Goal: Find specific page/section: Find specific page/section

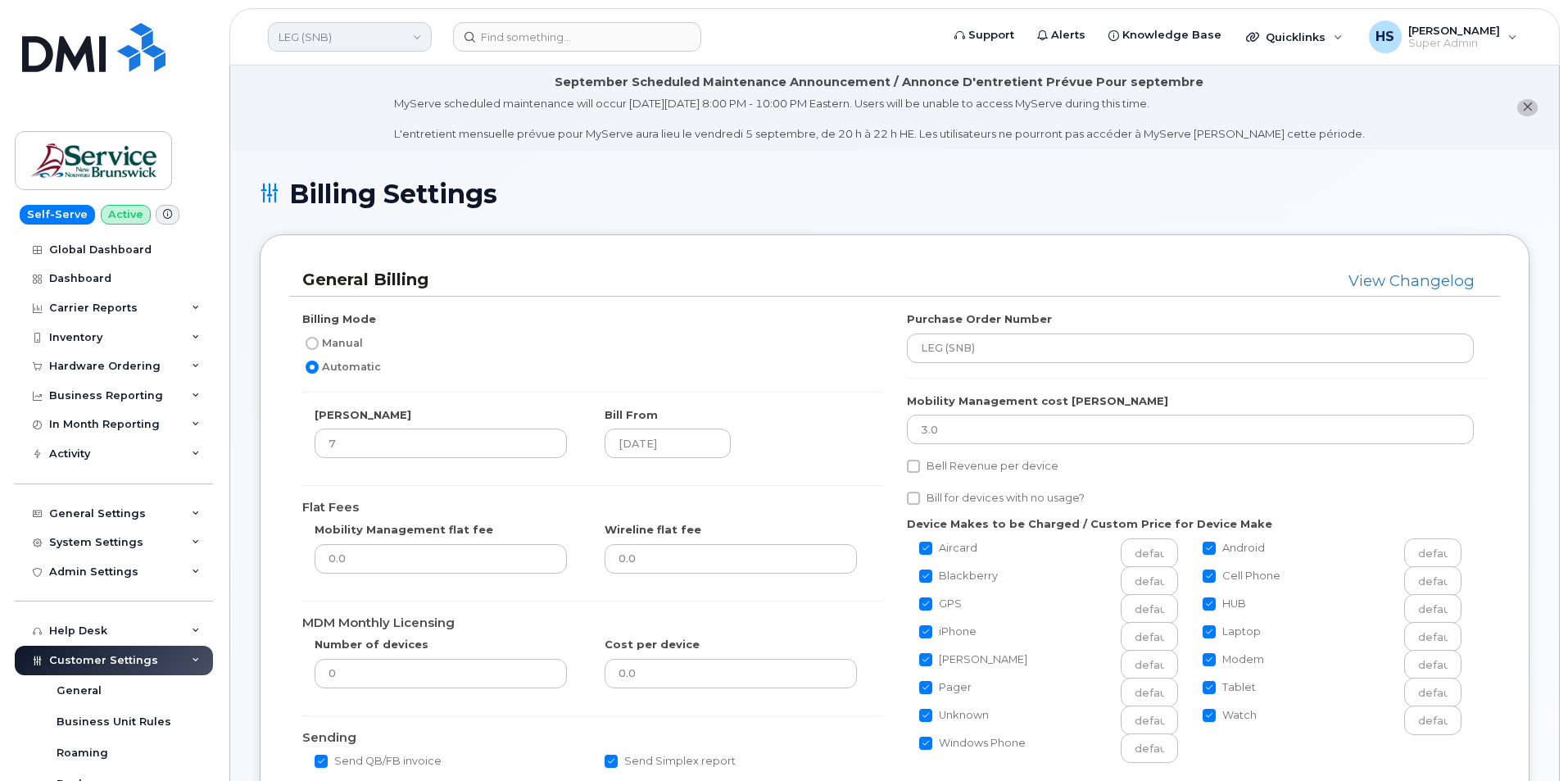
click at [317, 37] on link "LEG (SNB)" at bounding box center [349, 37] width 164 height 29
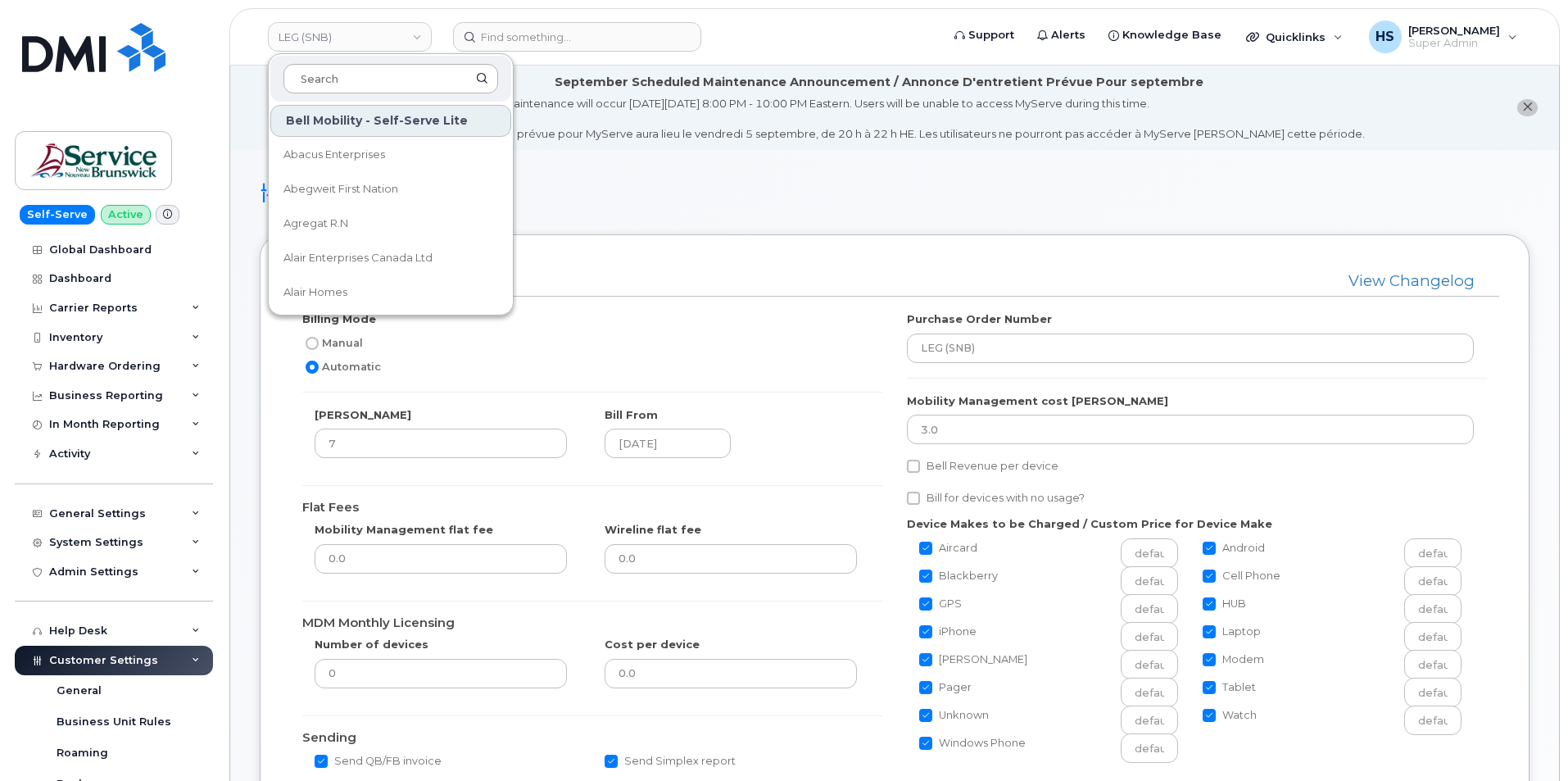
click at [344, 76] on input at bounding box center [390, 78] width 214 height 29
type input "vipond"
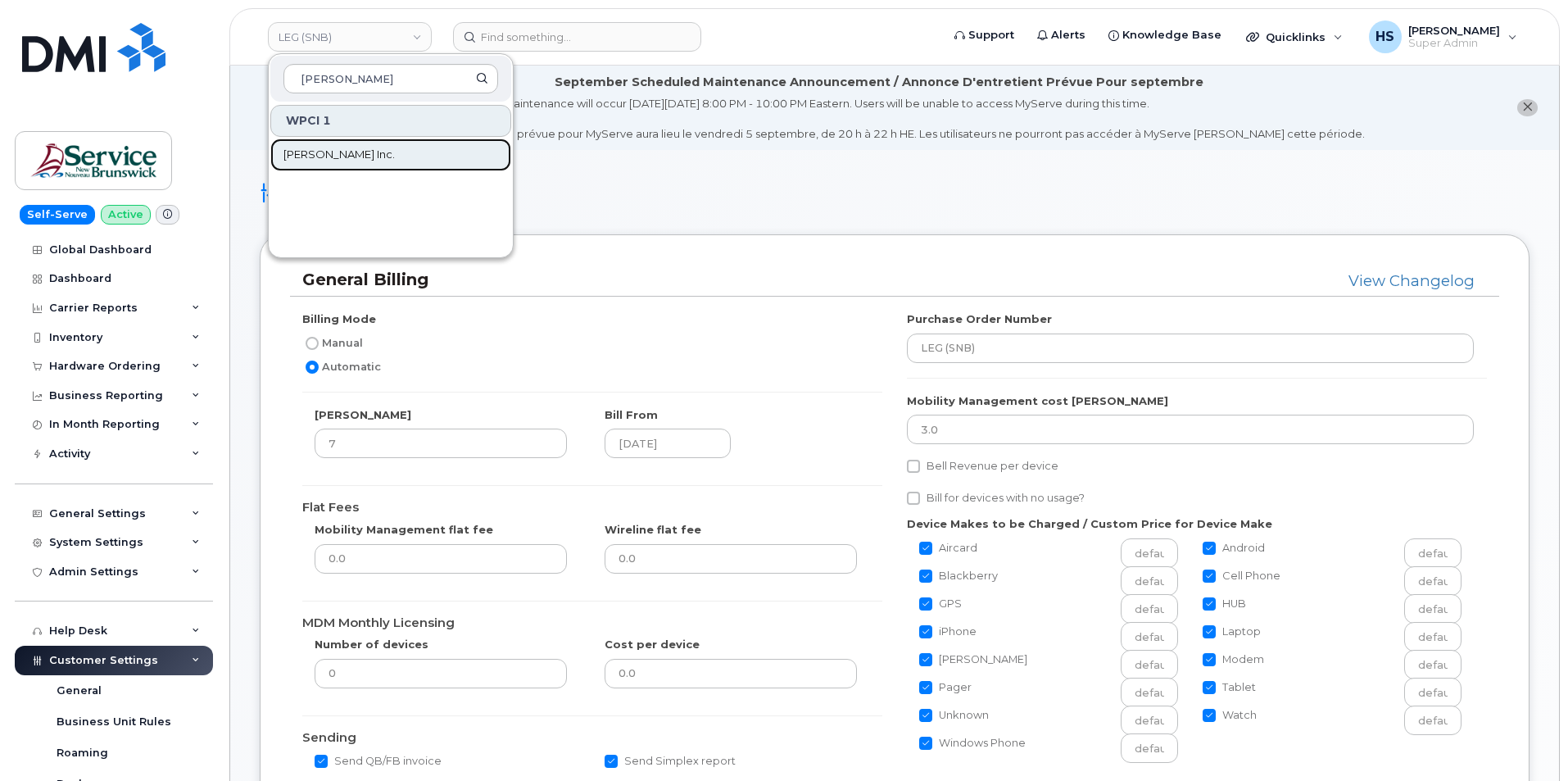
click at [335, 149] on span "[PERSON_NAME] Inc." at bounding box center [338, 154] width 111 height 16
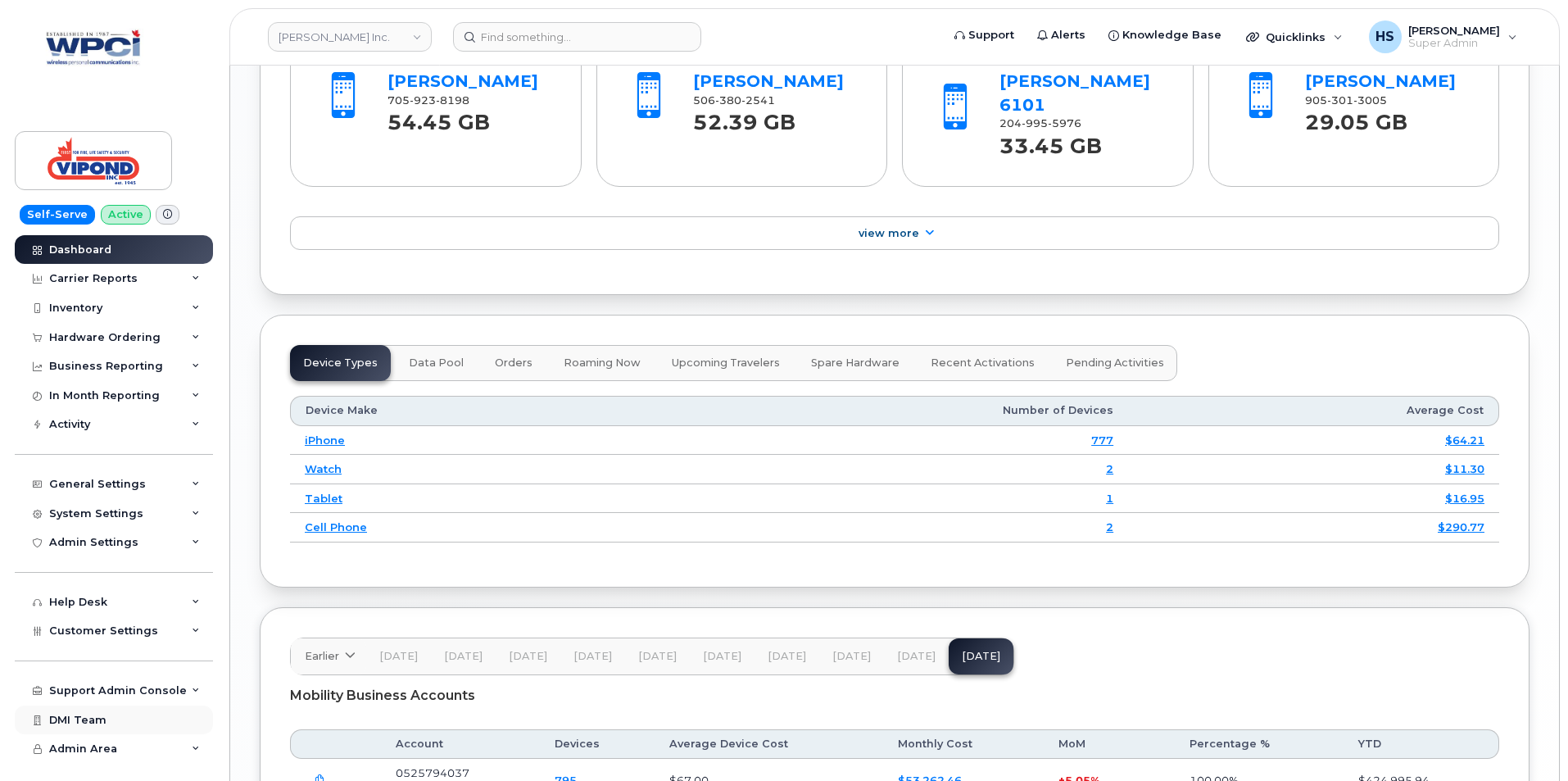
scroll to position [2015, 0]
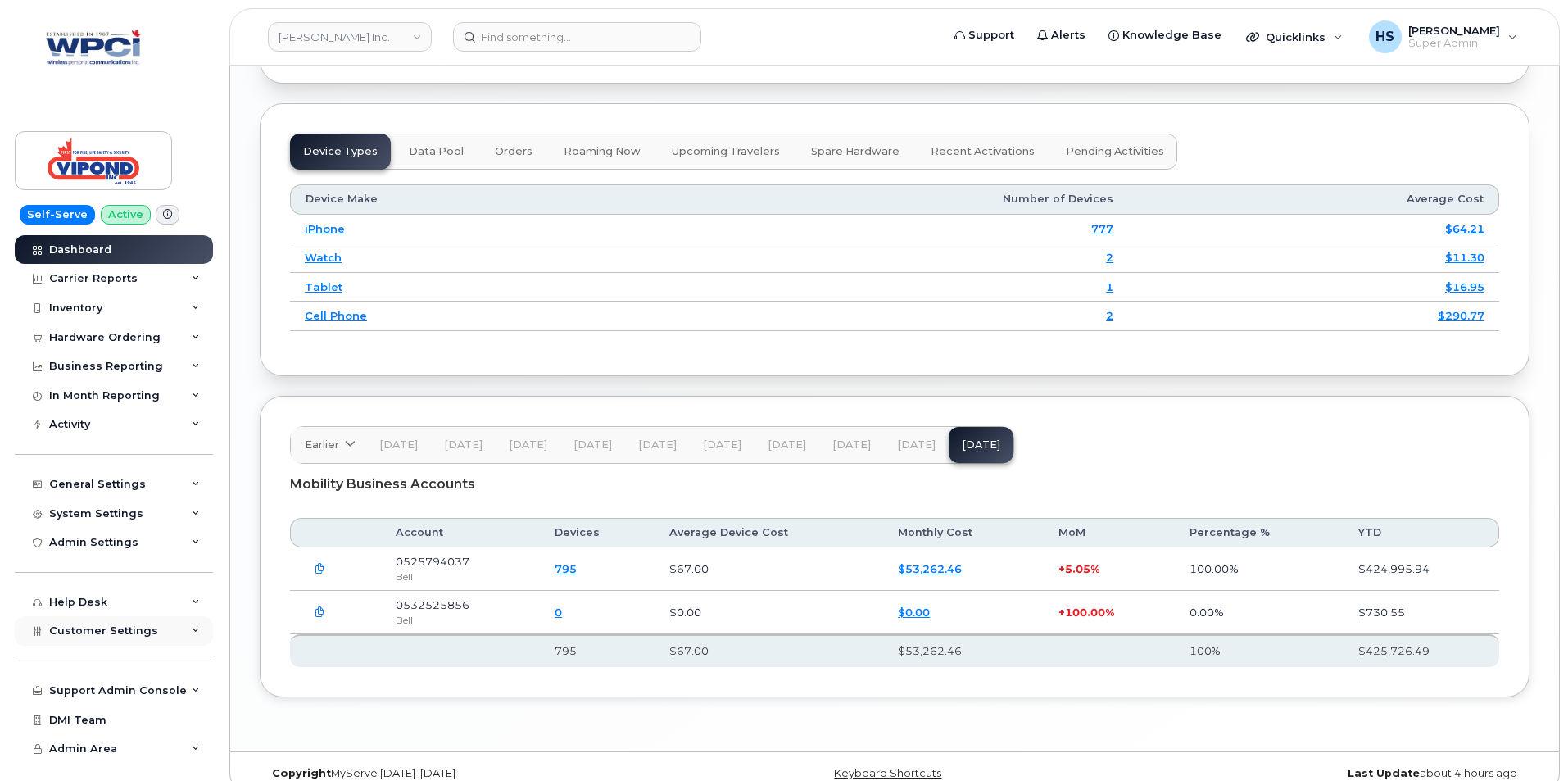
click at [127, 626] on span "Customer Settings" at bounding box center [103, 630] width 109 height 12
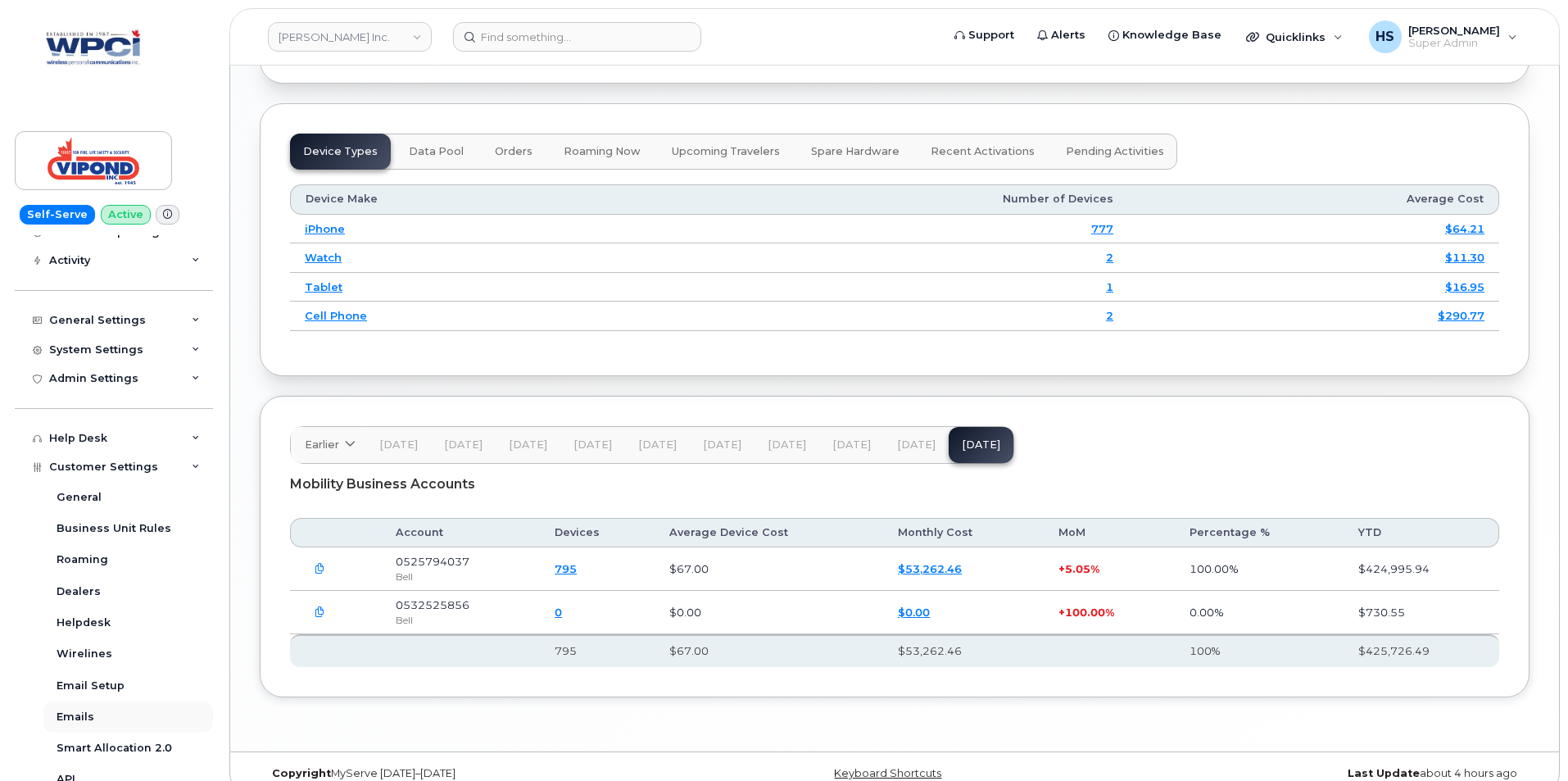
scroll to position [246, 0]
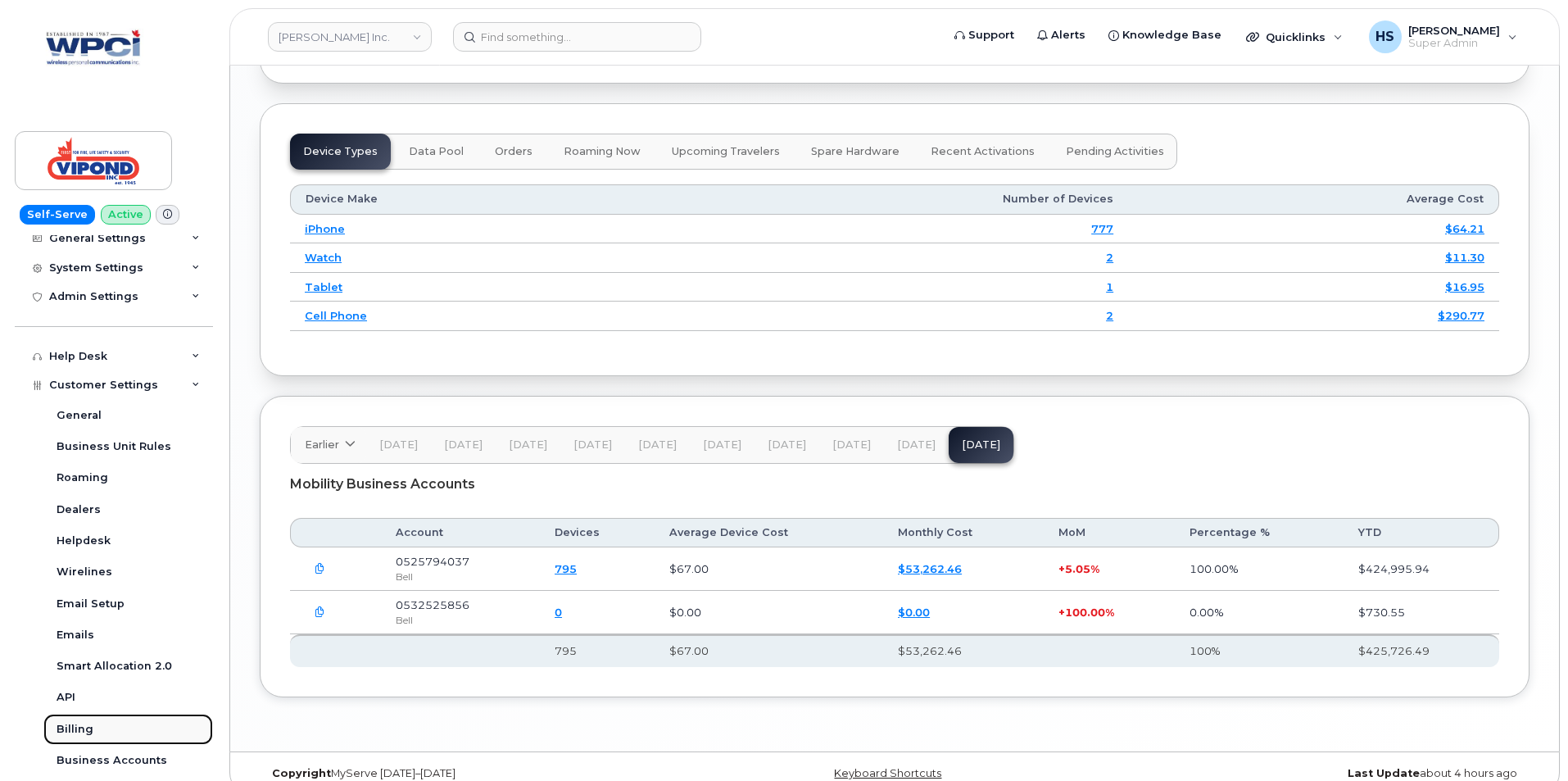
click at [77, 726] on div "Billing" at bounding box center [75, 729] width 37 height 15
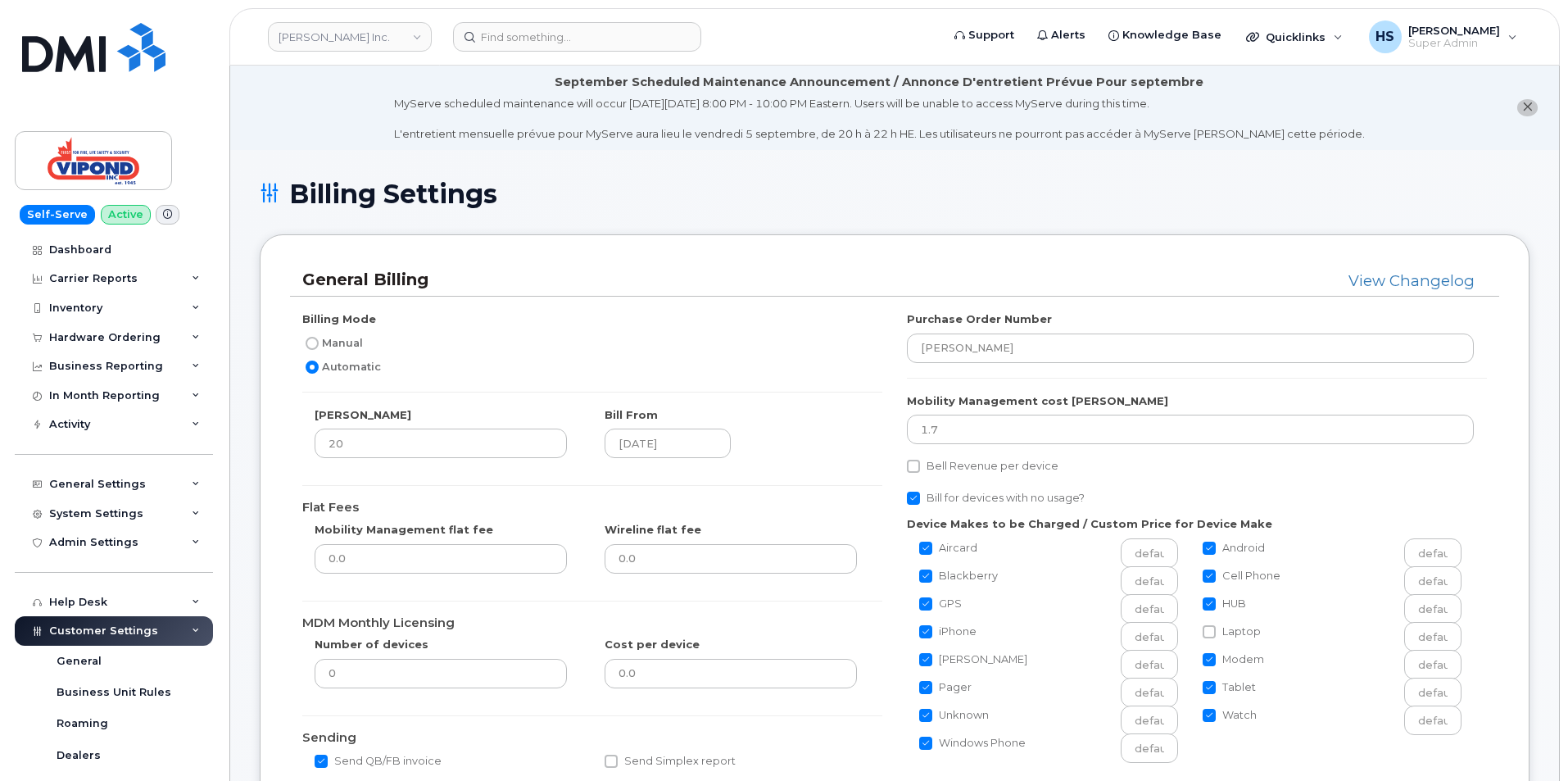
click at [917, 425] on div "Purchase Order Number VIPOND Mobility Management cost Per Device 1.7 Bell Reven…" at bounding box center [1197, 536] width 605 height 450
click at [826, 400] on div "Billing Mode Manual Automatic Bill Day 20 Bill From 2020-05-20 Flat Fees Mobili…" at bounding box center [592, 591] width 605 height 559
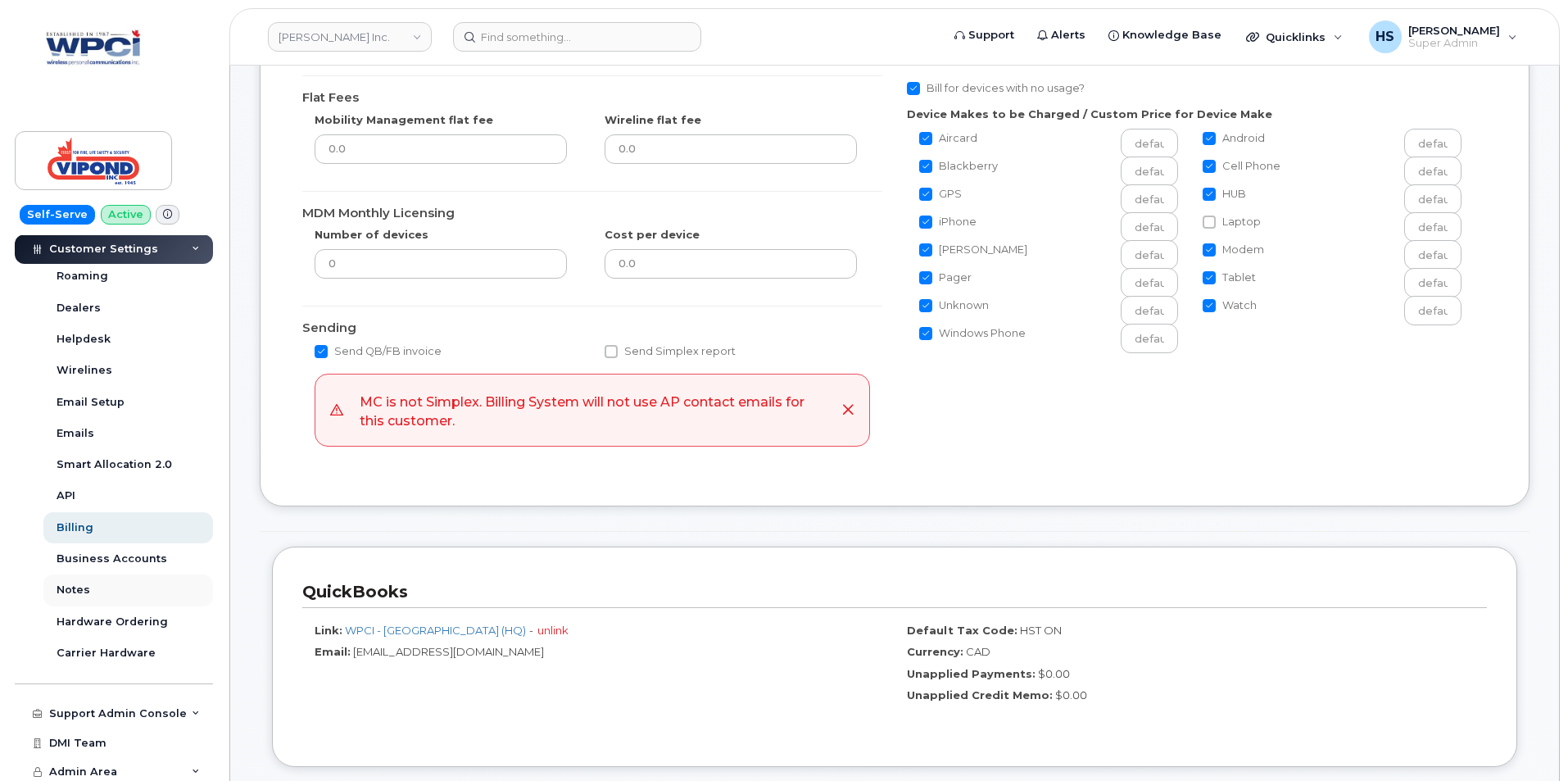
scroll to position [452, 0]
click at [78, 522] on div "Billing" at bounding box center [75, 523] width 37 height 15
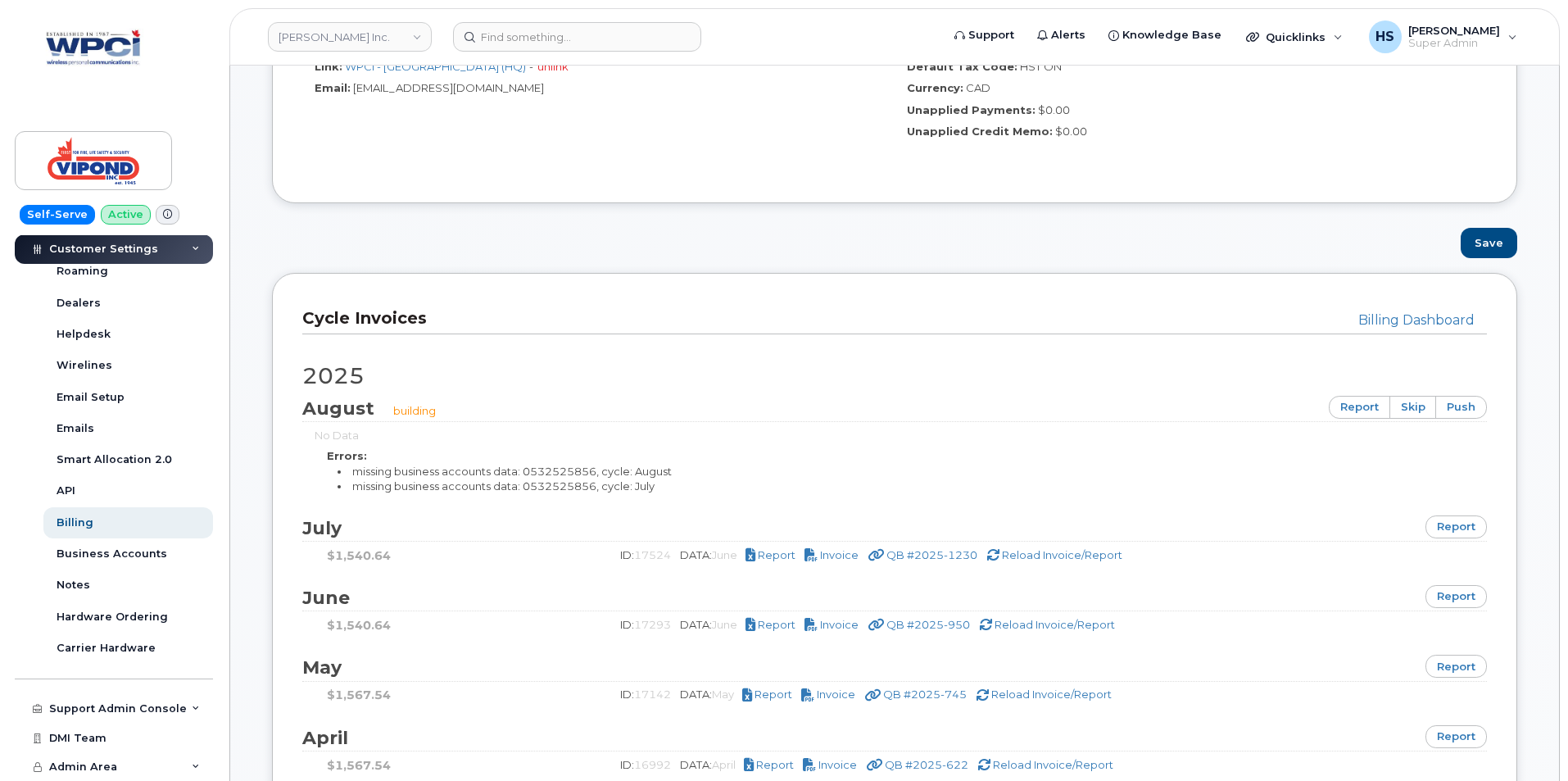
scroll to position [983, 0]
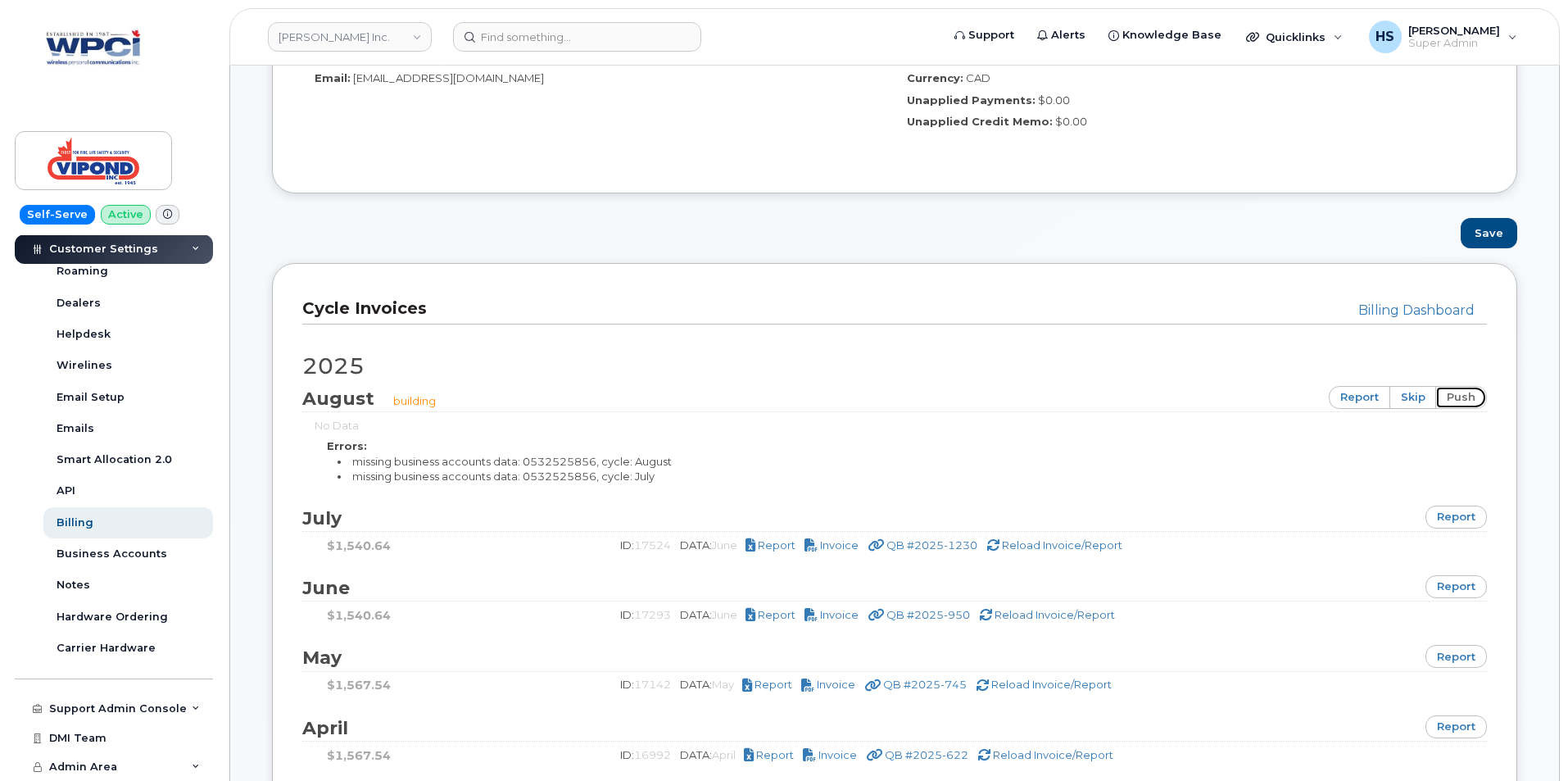
drag, startPoint x: 1460, startPoint y: 395, endPoint x: 850, endPoint y: 90, distance: 682.0
click at [1460, 395] on link "push" at bounding box center [1461, 397] width 52 height 23
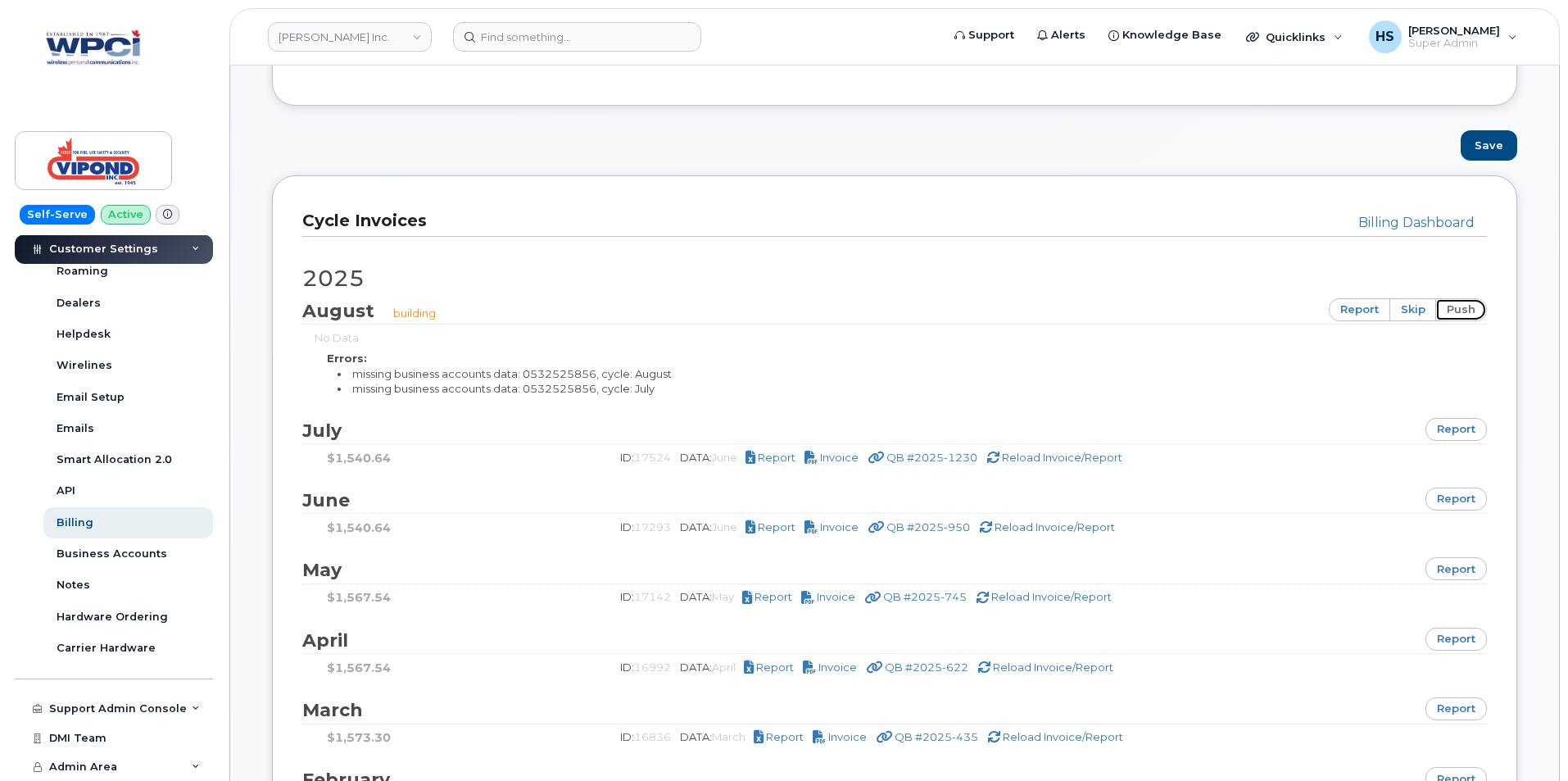
scroll to position [1066, 0]
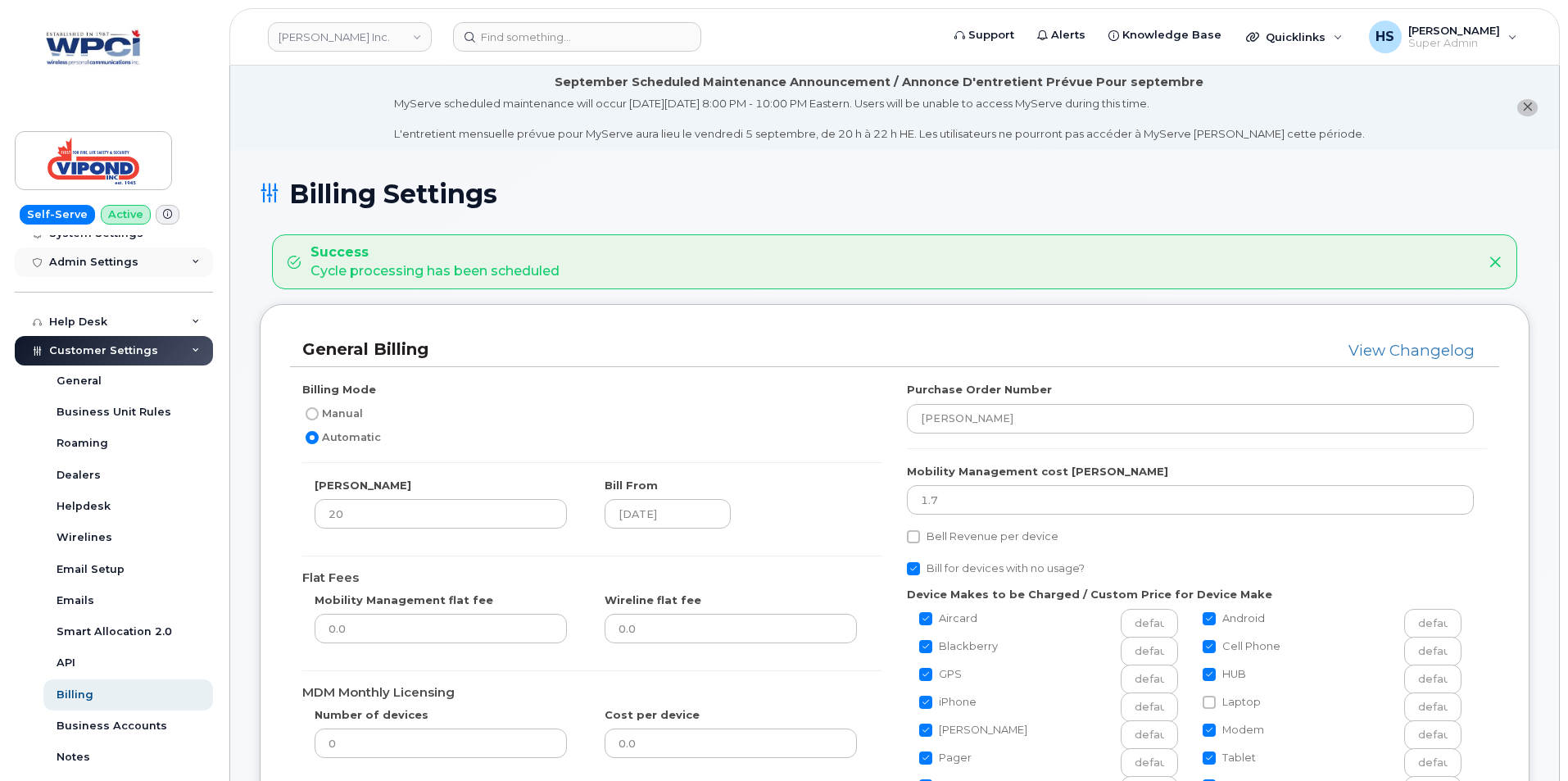
scroll to position [328, 0]
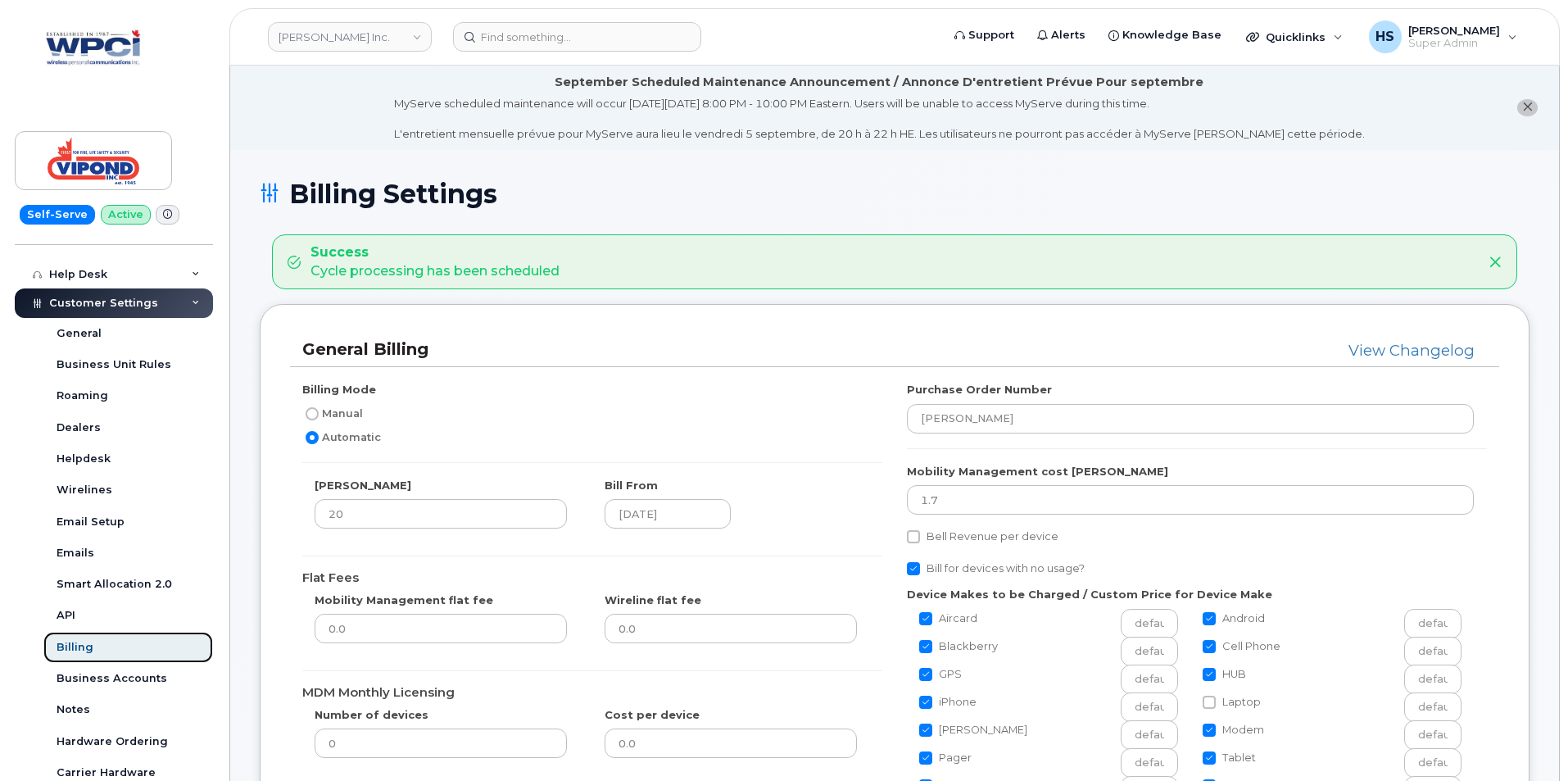
click at [86, 648] on div "Billing" at bounding box center [75, 647] width 37 height 15
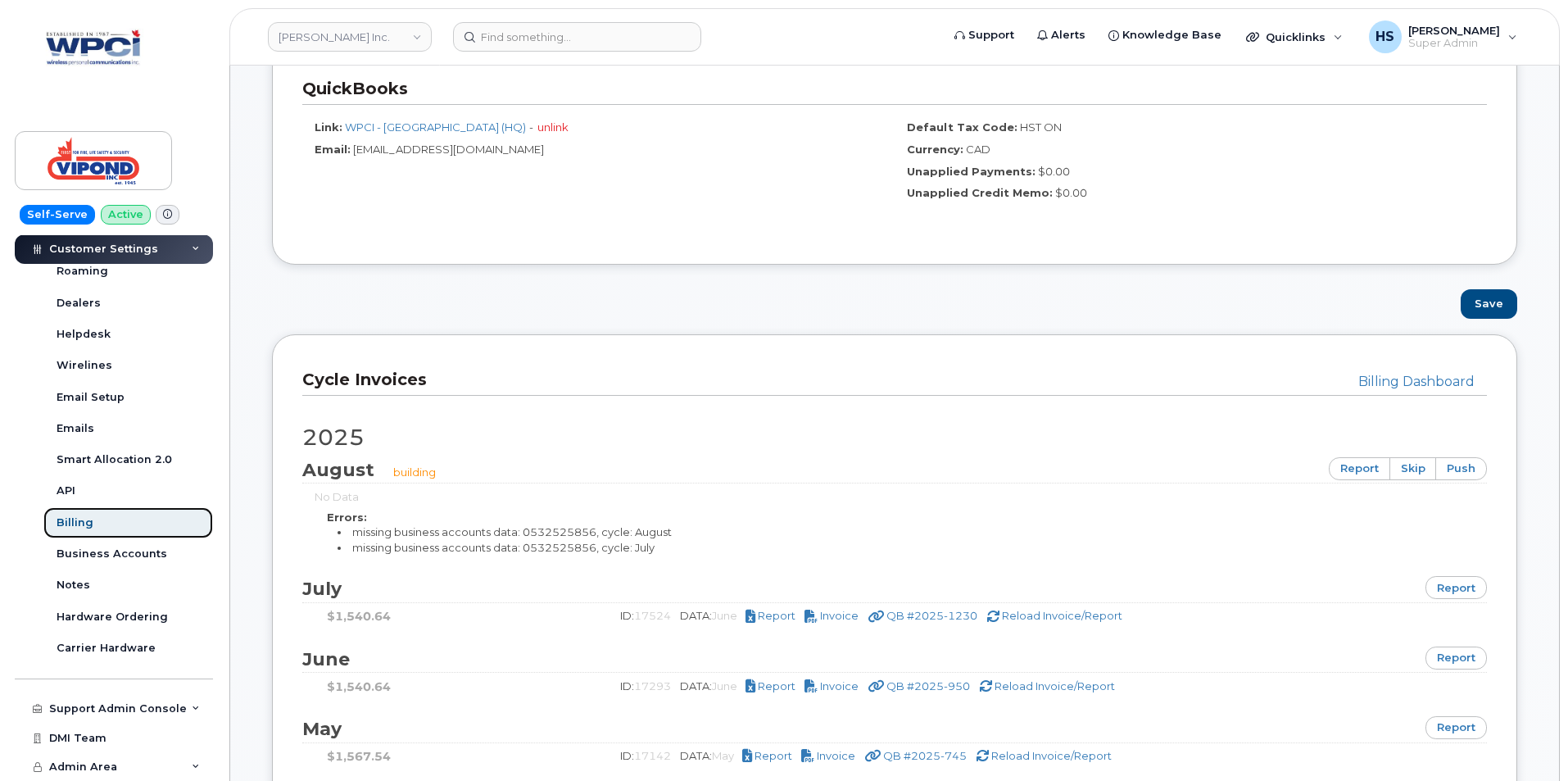
scroll to position [983, 0]
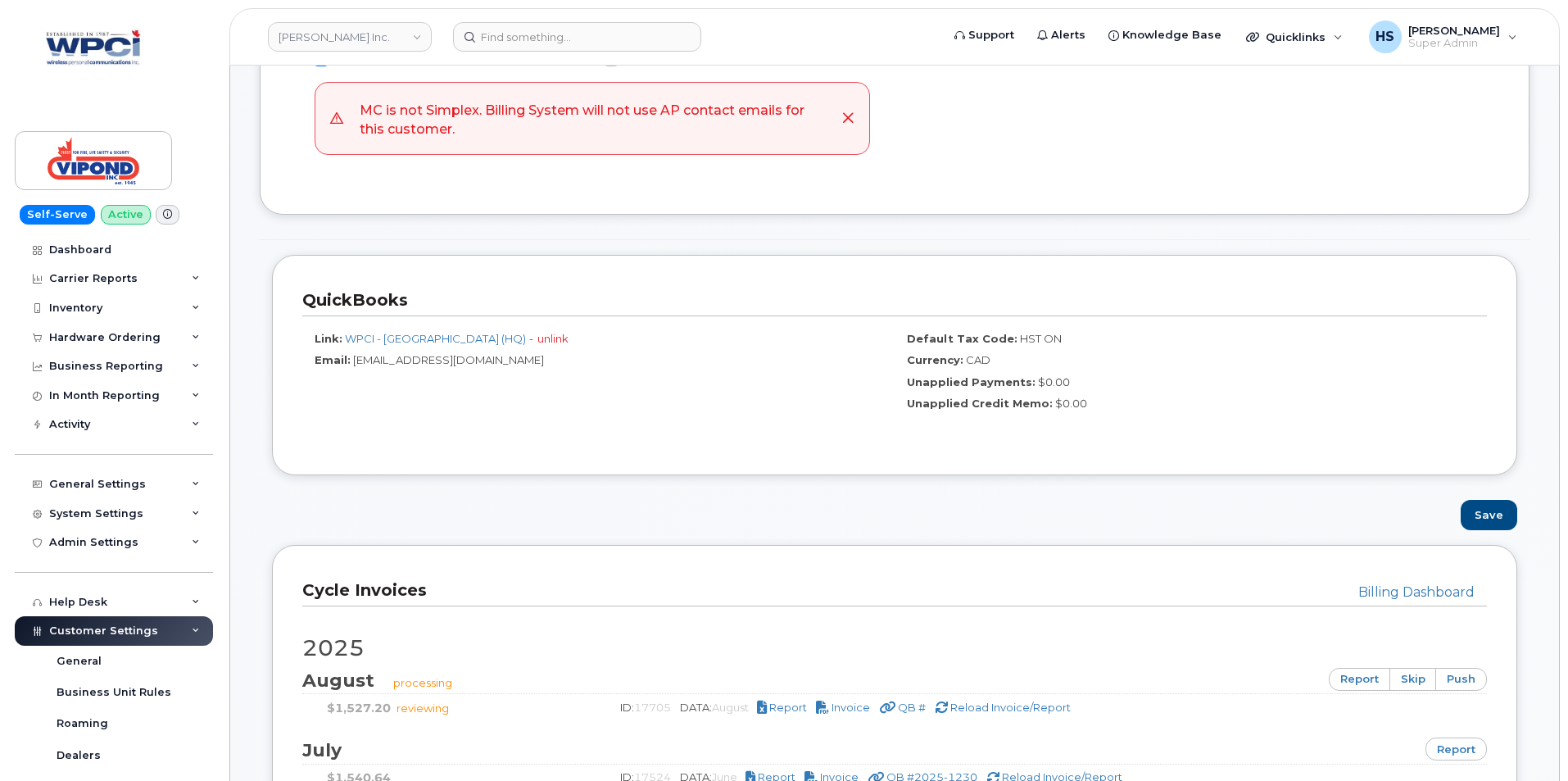
scroll to position [492, 0]
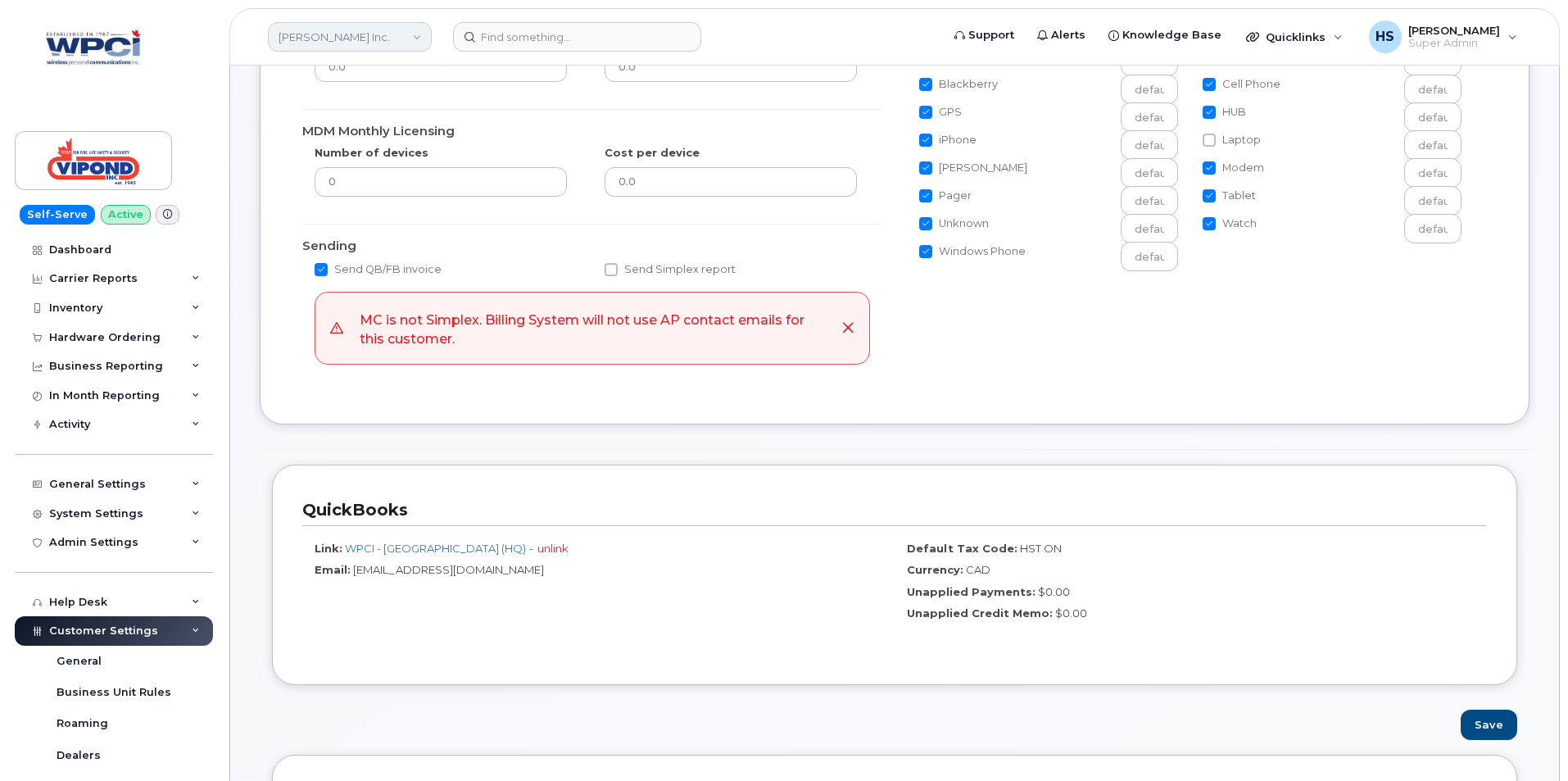
click at [351, 29] on link "[PERSON_NAME] Inc." at bounding box center [349, 37] width 164 height 29
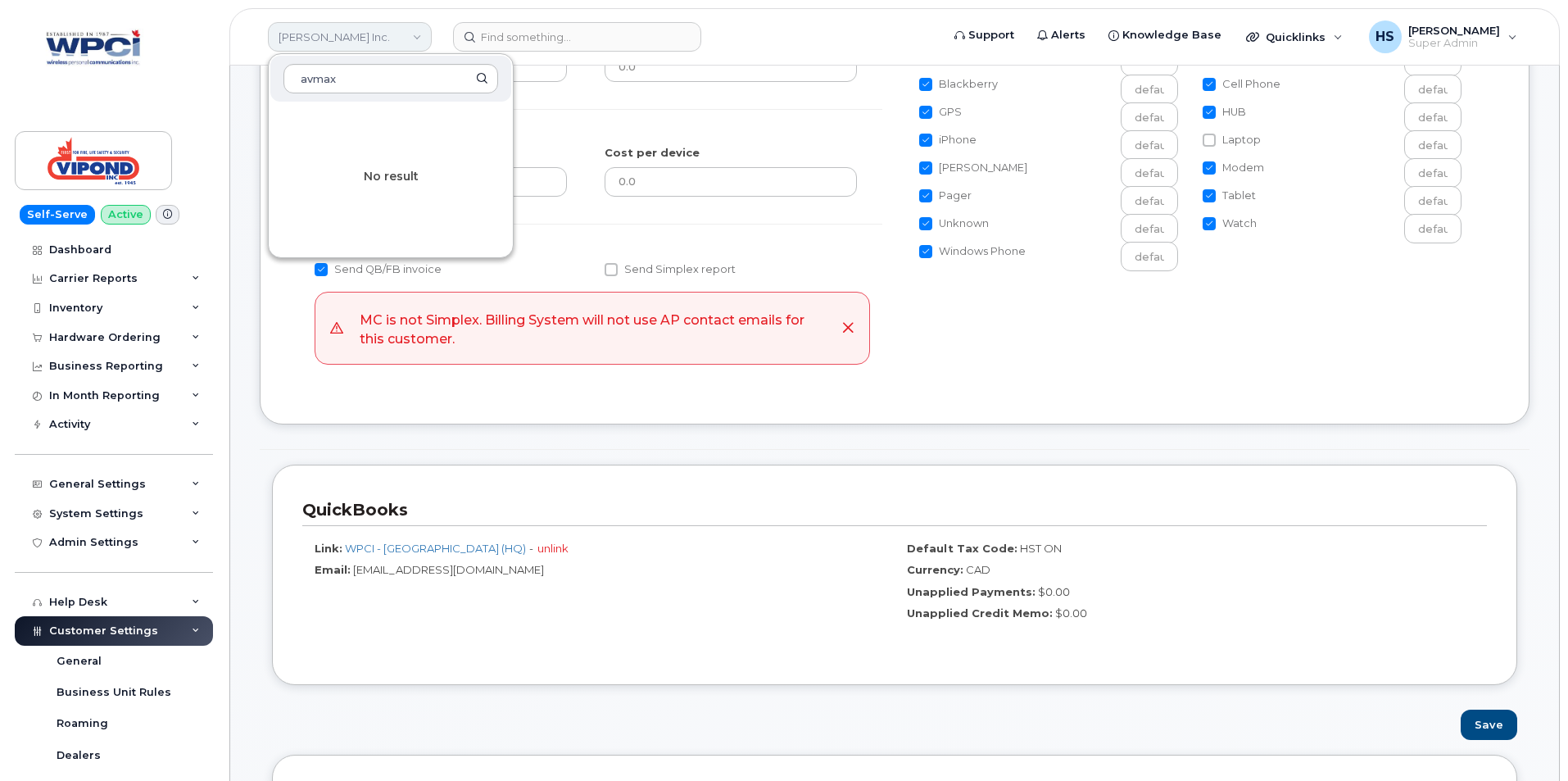
type input "avmax"
